Goal: Transaction & Acquisition: Download file/media

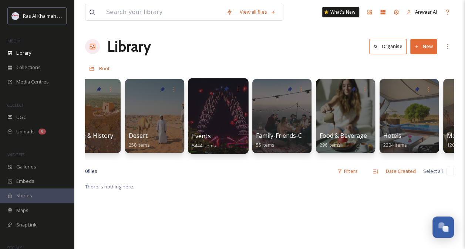
scroll to position [0, 103]
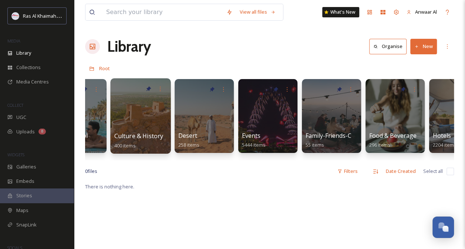
click at [125, 123] on div at bounding box center [140, 115] width 60 height 75
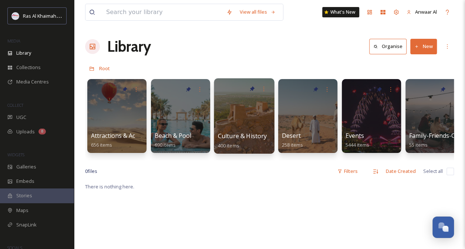
click at [249, 125] on div at bounding box center [244, 115] width 60 height 75
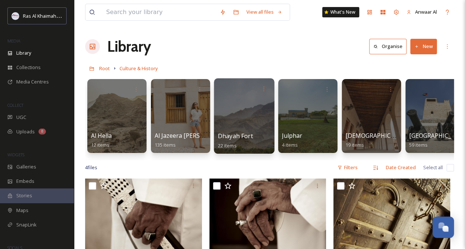
click at [240, 131] on div at bounding box center [244, 115] width 60 height 75
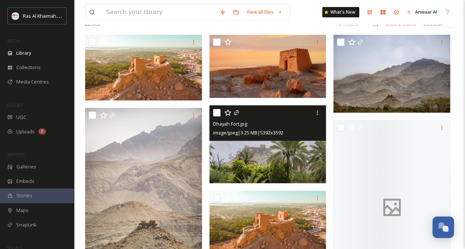
scroll to position [66, 0]
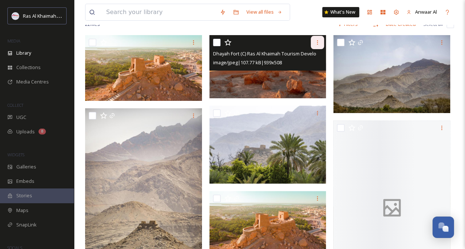
click at [319, 42] on icon at bounding box center [317, 43] width 6 height 6
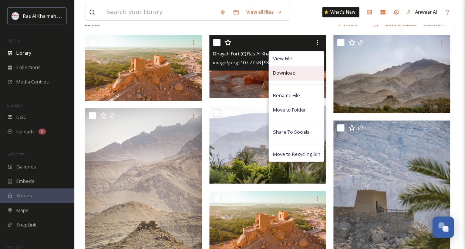
click at [301, 69] on div "Download" at bounding box center [296, 73] width 55 height 14
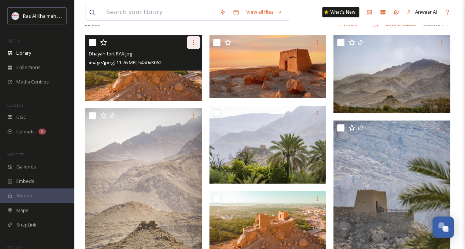
click at [194, 41] on icon at bounding box center [193, 43] width 6 height 6
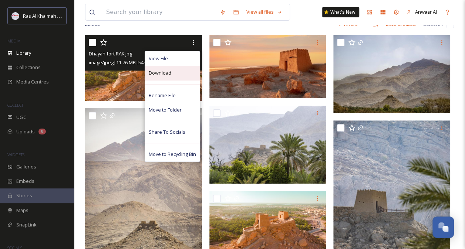
click at [174, 75] on div "Download" at bounding box center [172, 73] width 55 height 14
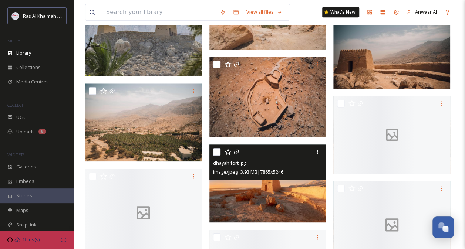
scroll to position [358, 0]
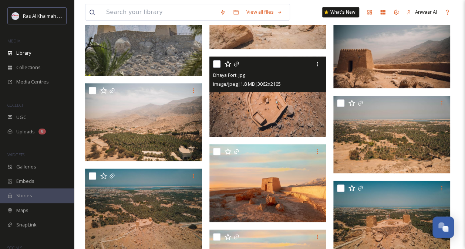
click at [271, 112] on img at bounding box center [267, 97] width 117 height 80
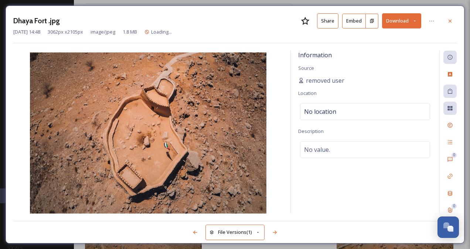
click at [407, 21] on button "Download" at bounding box center [401, 20] width 39 height 15
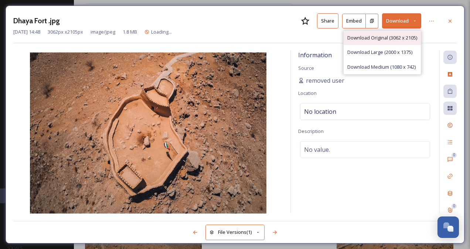
click at [392, 37] on span "Download Original (3062 x 2105)" at bounding box center [382, 37] width 70 height 7
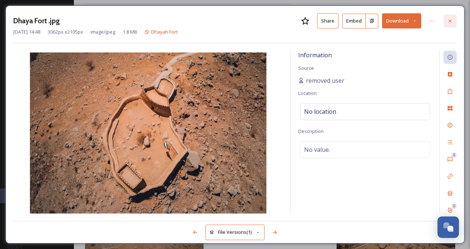
click at [454, 18] on div at bounding box center [449, 20] width 13 height 13
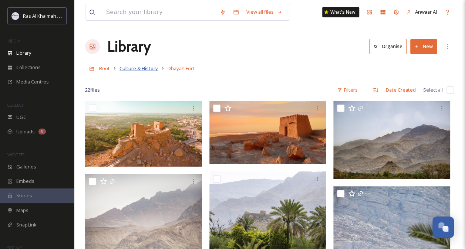
click at [137, 68] on span "Culture & History" at bounding box center [138, 68] width 38 height 7
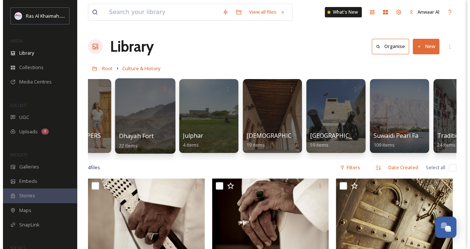
scroll to position [0, 204]
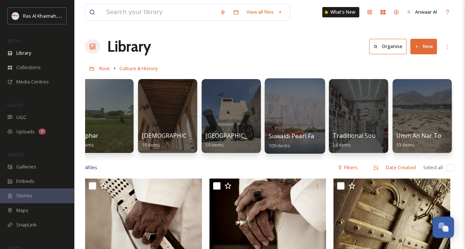
click at [308, 117] on div at bounding box center [294, 115] width 60 height 75
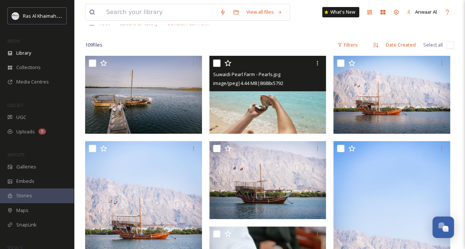
scroll to position [52, 0]
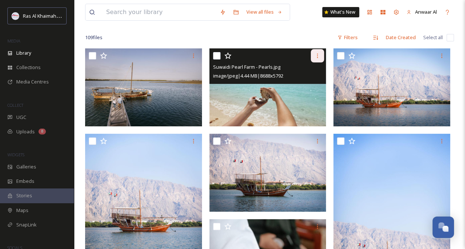
click at [316, 53] on icon at bounding box center [317, 56] width 6 height 6
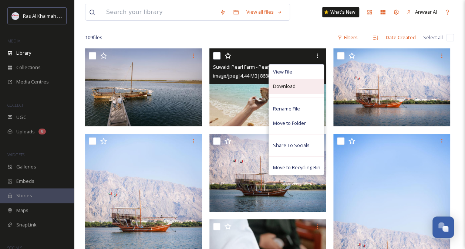
click at [292, 88] on span "Download" at bounding box center [283, 86] width 23 height 7
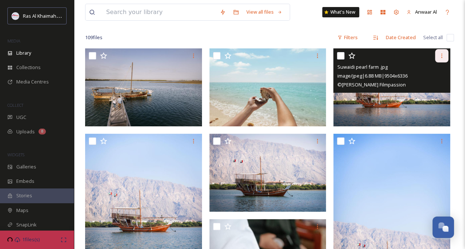
click at [443, 55] on icon at bounding box center [441, 56] width 6 height 6
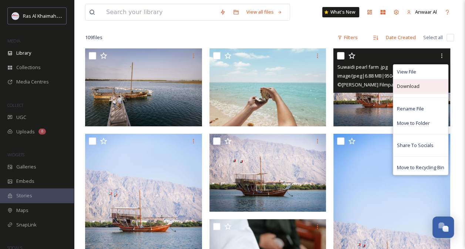
click at [431, 87] on div "Download" at bounding box center [420, 86] width 55 height 14
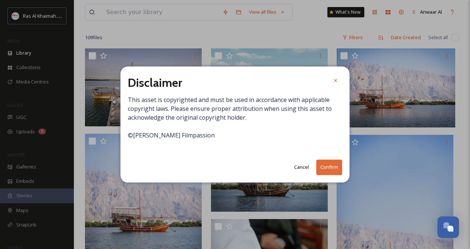
click at [269, 153] on div "Disclaimer This asset is copyrighted and must be used in accordance with applic…" at bounding box center [234, 125] width 229 height 116
click at [333, 165] on button "Confirm" at bounding box center [329, 167] width 26 height 15
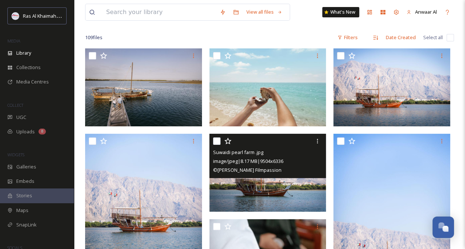
drag, startPoint x: 292, startPoint y: 179, endPoint x: 250, endPoint y: 155, distance: 48.6
click at [250, 155] on span "Suwaidi pearl farm .jpg" at bounding box center [238, 152] width 50 height 7
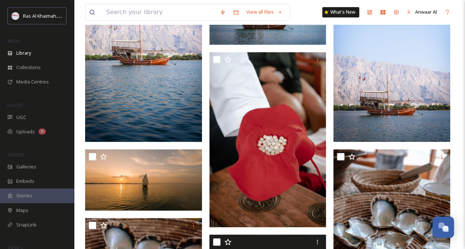
scroll to position [210, 0]
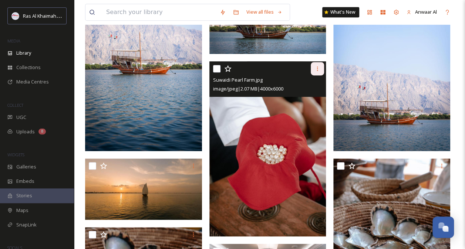
click at [316, 66] on icon at bounding box center [317, 69] width 6 height 6
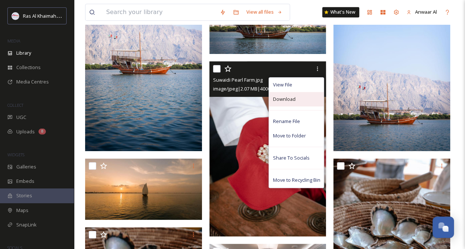
click at [295, 103] on div "Download" at bounding box center [296, 99] width 55 height 14
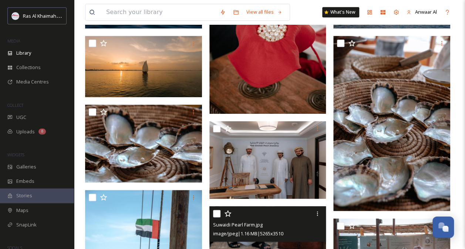
scroll to position [465, 0]
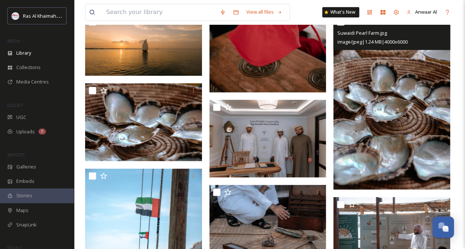
scroll to position [325, 0]
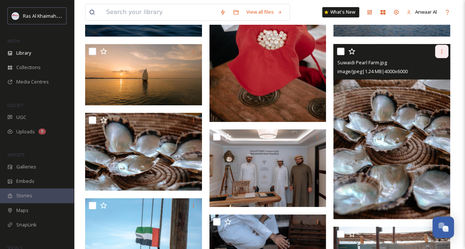
click at [440, 49] on icon at bounding box center [441, 51] width 6 height 6
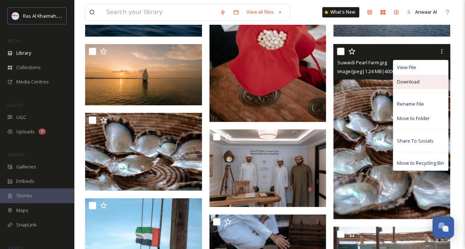
click at [418, 82] on span "Download" at bounding box center [408, 81] width 23 height 7
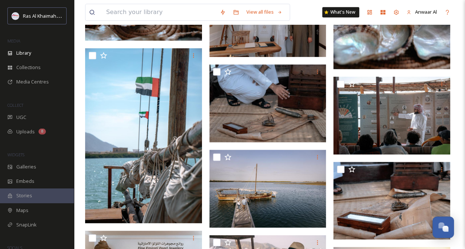
scroll to position [474, 0]
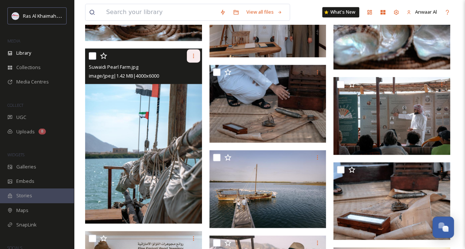
click at [194, 55] on icon at bounding box center [193, 56] width 6 height 6
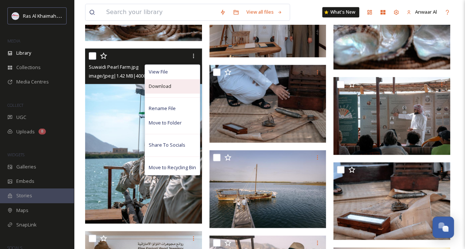
click at [174, 88] on div "Download" at bounding box center [172, 86] width 55 height 14
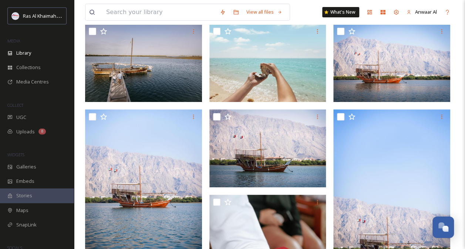
scroll to position [0, 0]
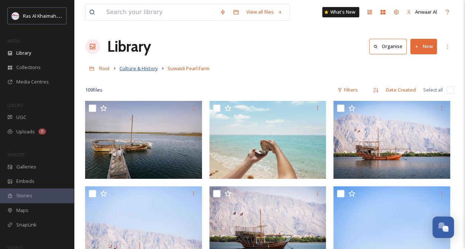
click at [149, 67] on span "Culture & History" at bounding box center [138, 68] width 38 height 7
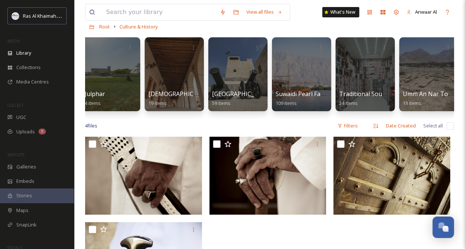
scroll to position [0, 204]
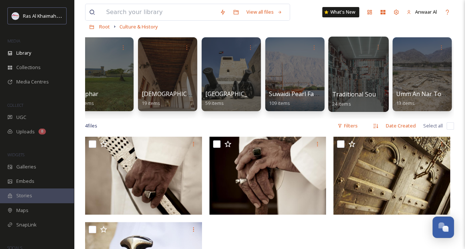
click at [351, 94] on span "Traditional Souq & Market" at bounding box center [369, 94] width 75 height 8
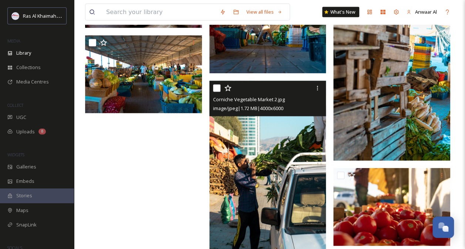
scroll to position [743, 0]
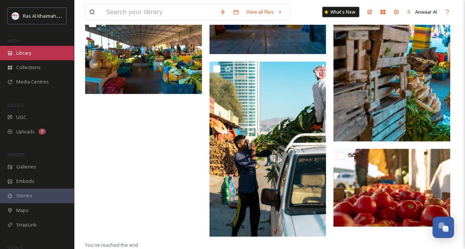
click at [32, 52] on div "Library" at bounding box center [37, 53] width 74 height 14
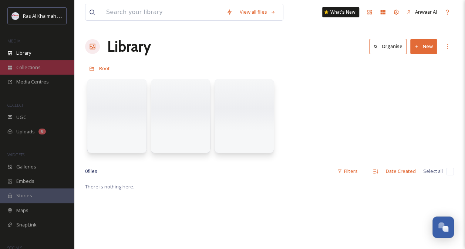
click at [36, 67] on span "Collections" at bounding box center [28, 67] width 24 height 7
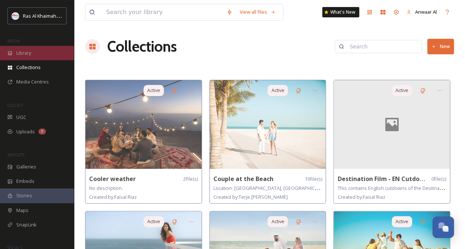
click at [35, 56] on div "Library" at bounding box center [37, 53] width 74 height 14
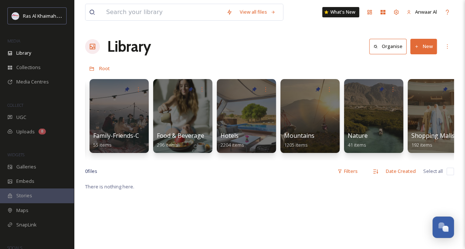
scroll to position [0, 355]
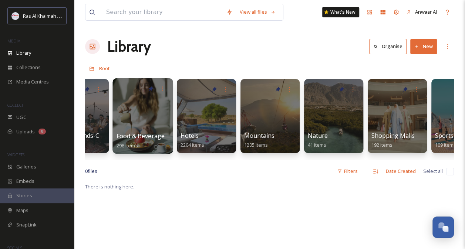
click at [140, 115] on div at bounding box center [142, 115] width 60 height 75
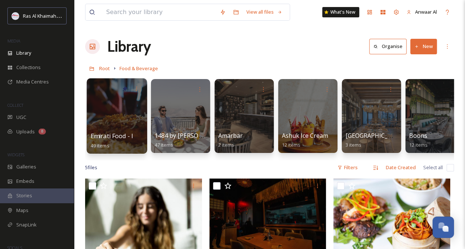
click at [109, 118] on div at bounding box center [116, 115] width 60 height 75
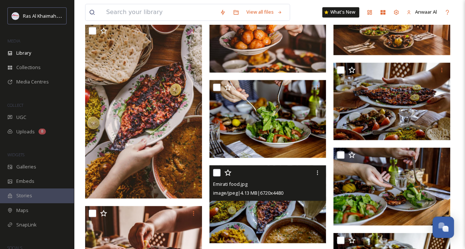
scroll to position [589, 0]
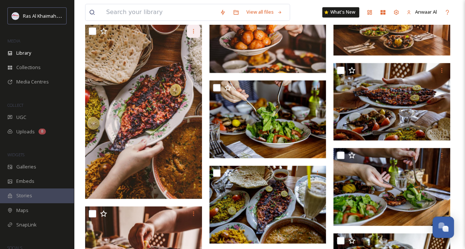
click at [191, 25] on div at bounding box center [193, 30] width 13 height 13
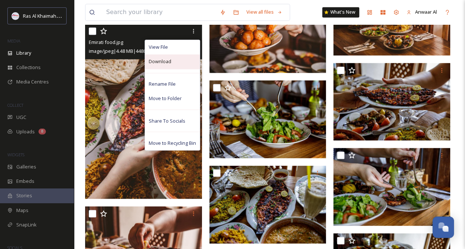
click at [176, 61] on div "Download" at bounding box center [172, 61] width 55 height 14
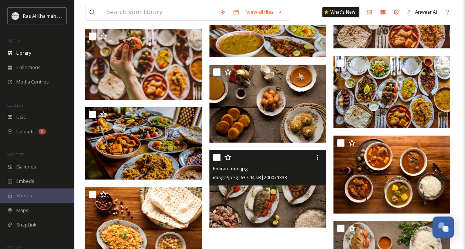
scroll to position [1272, 0]
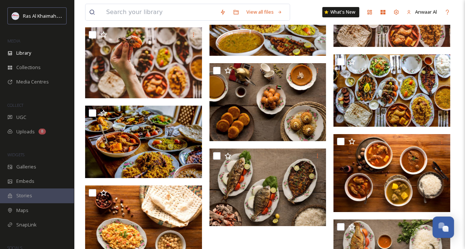
scroll to position [1277, 0]
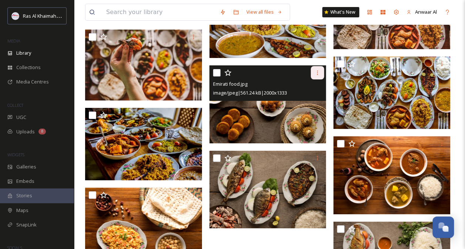
click at [316, 74] on icon at bounding box center [317, 73] width 6 height 6
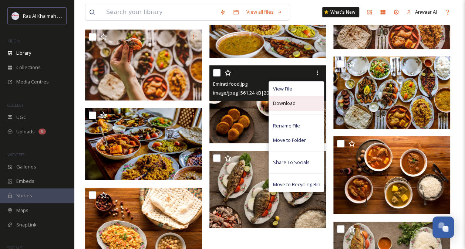
click at [297, 104] on div "Download" at bounding box center [296, 103] width 55 height 14
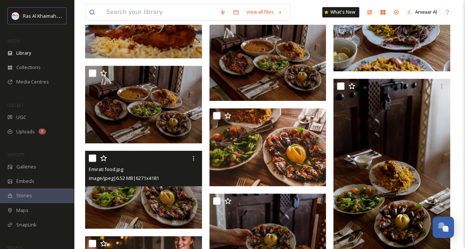
scroll to position [0, 0]
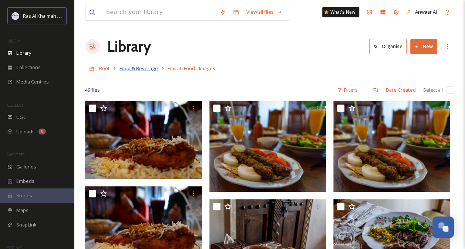
click at [142, 69] on span "Food & Beverage" at bounding box center [138, 68] width 38 height 7
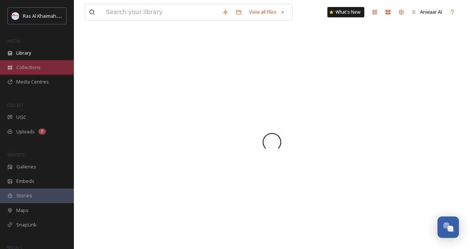
click at [43, 66] on div "Collections" at bounding box center [37, 67] width 74 height 14
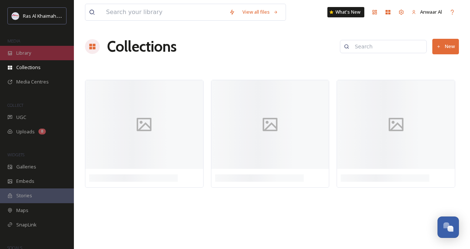
click at [33, 54] on div "Library" at bounding box center [37, 53] width 74 height 14
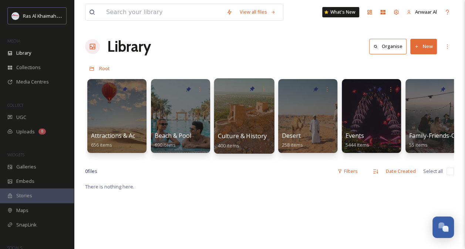
click at [258, 140] on div "Culture & History 400 items" at bounding box center [244, 141] width 53 height 18
click at [237, 110] on div at bounding box center [244, 115] width 60 height 75
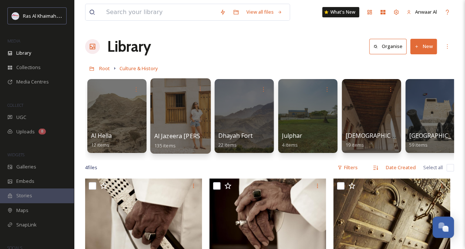
click at [191, 137] on span "Al Jazeera [PERSON_NAME]" at bounding box center [193, 136] width 78 height 8
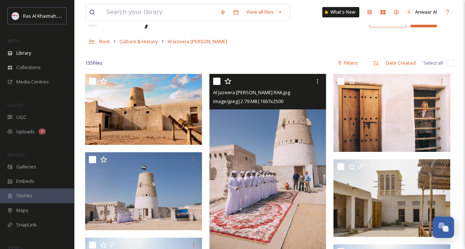
scroll to position [52, 0]
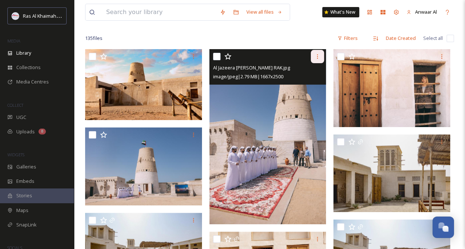
click at [316, 57] on icon at bounding box center [317, 57] width 6 height 6
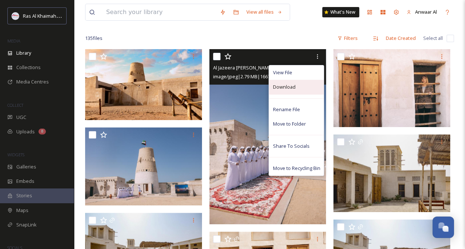
click at [311, 86] on div "Download" at bounding box center [296, 87] width 55 height 14
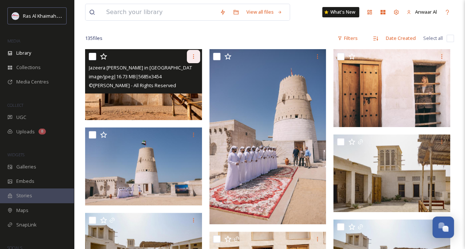
click at [194, 54] on icon at bounding box center [193, 57] width 6 height 6
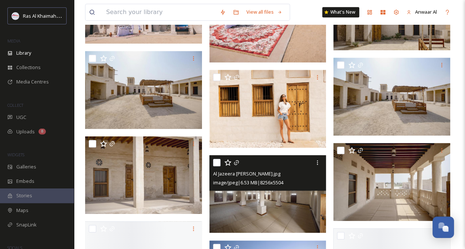
scroll to position [217, 0]
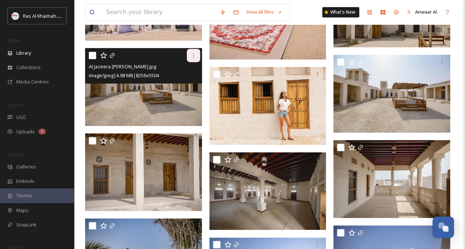
click at [194, 52] on div at bounding box center [193, 55] width 13 height 13
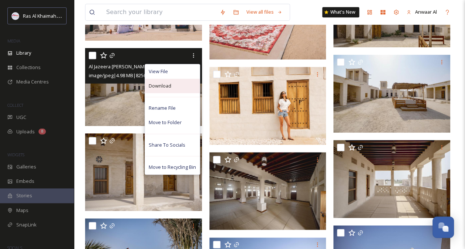
click at [181, 88] on div "Download" at bounding box center [172, 86] width 55 height 14
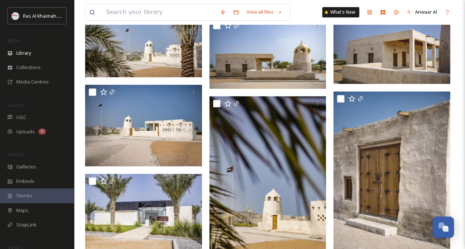
scroll to position [436, 0]
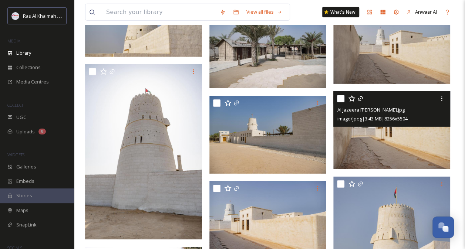
scroll to position [1257, 0]
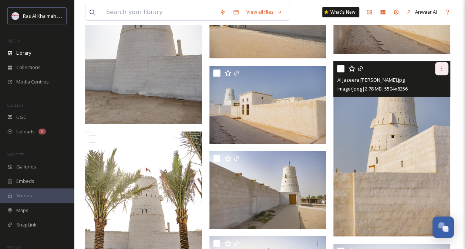
click at [445, 69] on div at bounding box center [441, 68] width 13 height 13
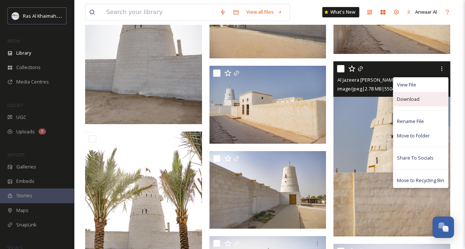
click at [431, 101] on div "Download" at bounding box center [420, 99] width 55 height 14
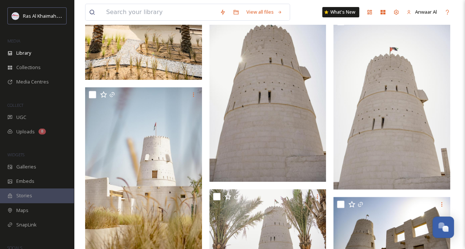
scroll to position [1487, 0]
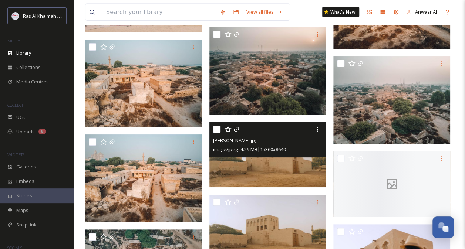
scroll to position [2246, 0]
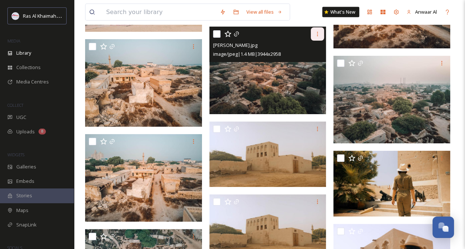
click at [317, 34] on icon at bounding box center [317, 34] width 6 height 6
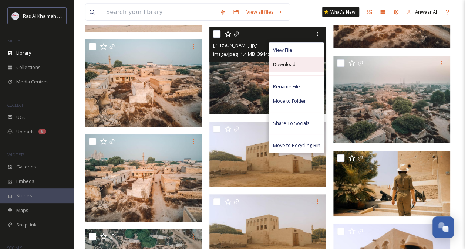
click at [309, 65] on div "Download" at bounding box center [296, 64] width 55 height 14
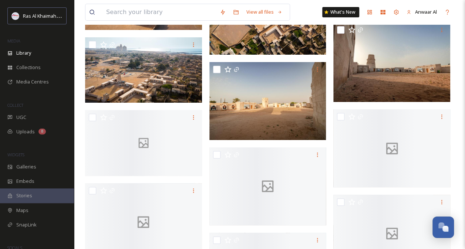
scroll to position [2772, 0]
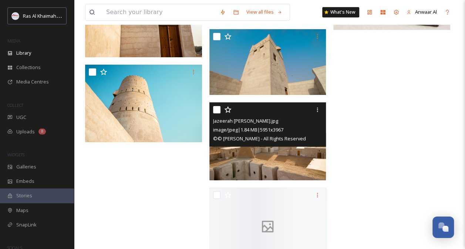
scroll to position [4380, 0]
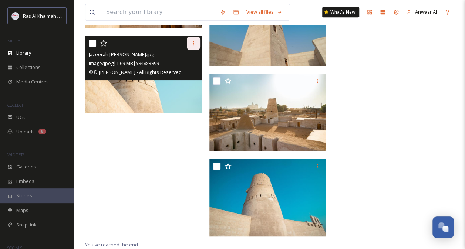
click at [194, 44] on icon at bounding box center [193, 43] width 6 height 6
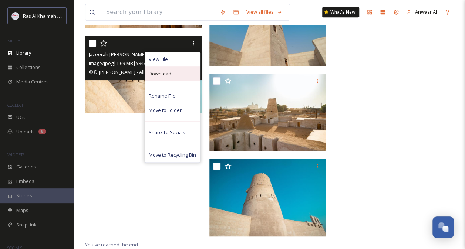
click at [174, 78] on div "Download" at bounding box center [172, 74] width 55 height 14
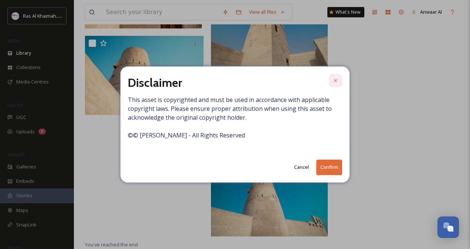
click at [338, 79] on icon at bounding box center [336, 81] width 6 height 6
